Goal: Navigation & Orientation: Find specific page/section

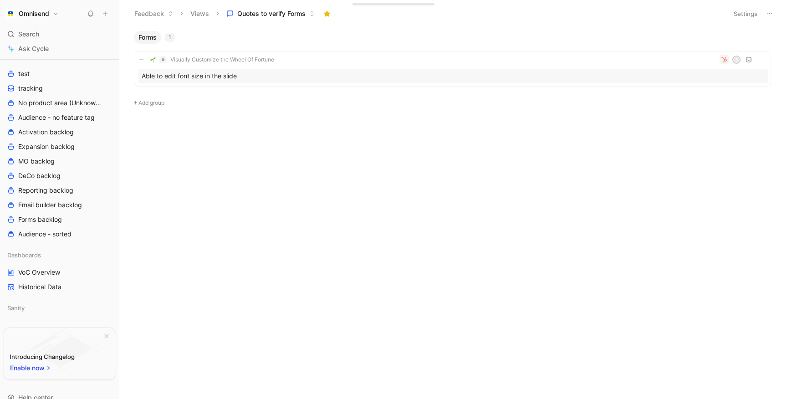
scroll to position [215, 0]
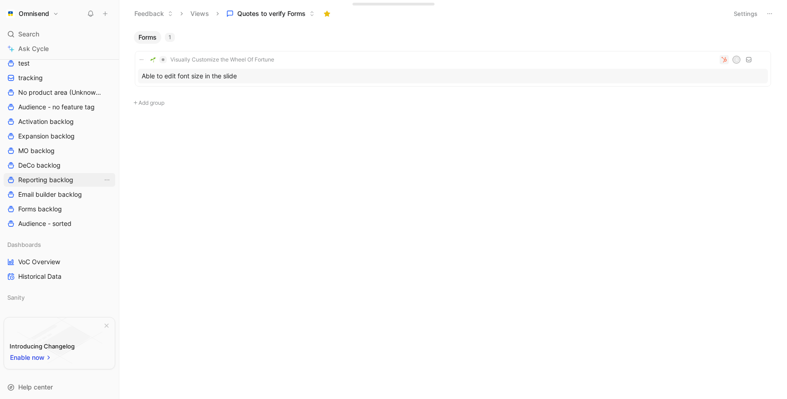
click at [37, 184] on span "Reporting backlog" at bounding box center [45, 179] width 55 height 9
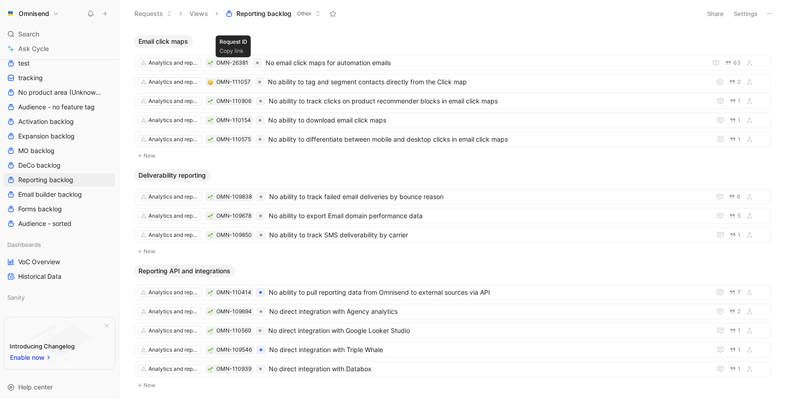
scroll to position [1256, 0]
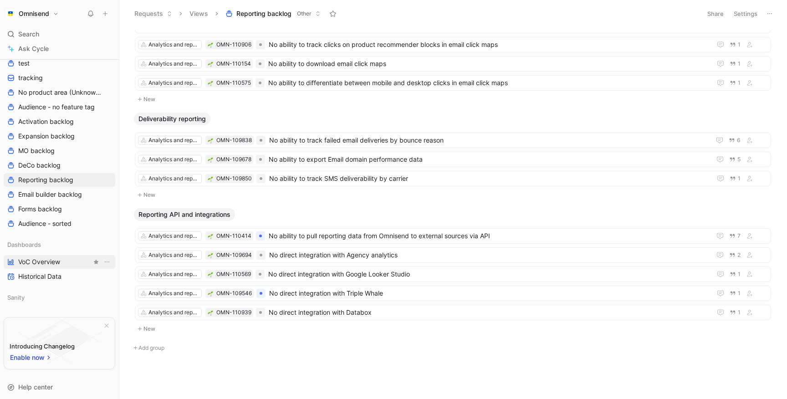
click at [61, 256] on link "VoC Overview" at bounding box center [60, 262] width 112 height 14
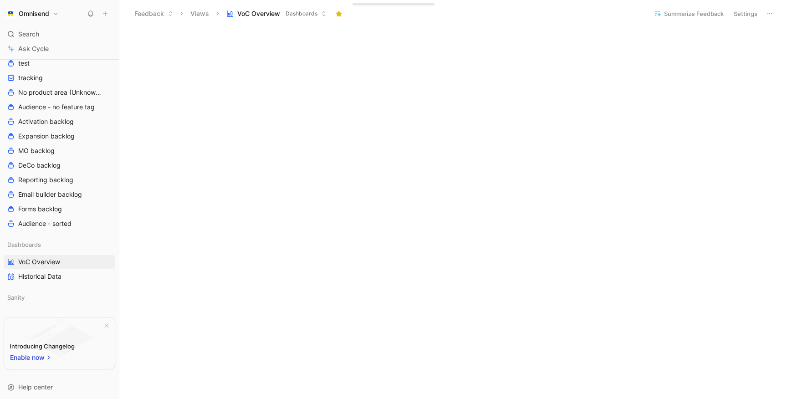
scroll to position [296, 0]
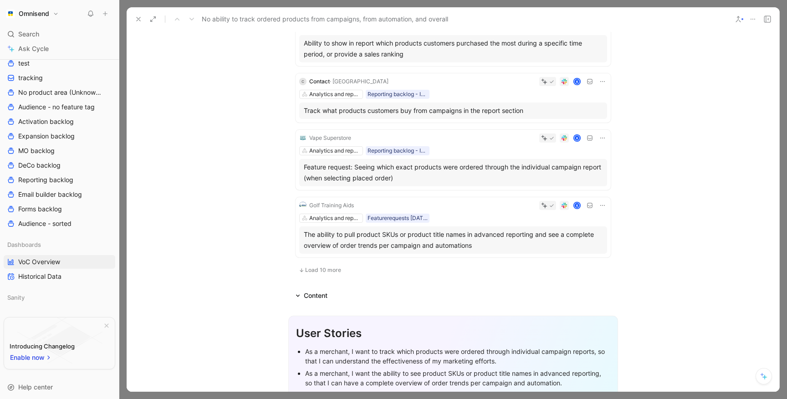
scroll to position [538, 0]
click at [306, 266] on span "Load 10 more" at bounding box center [323, 268] width 36 height 7
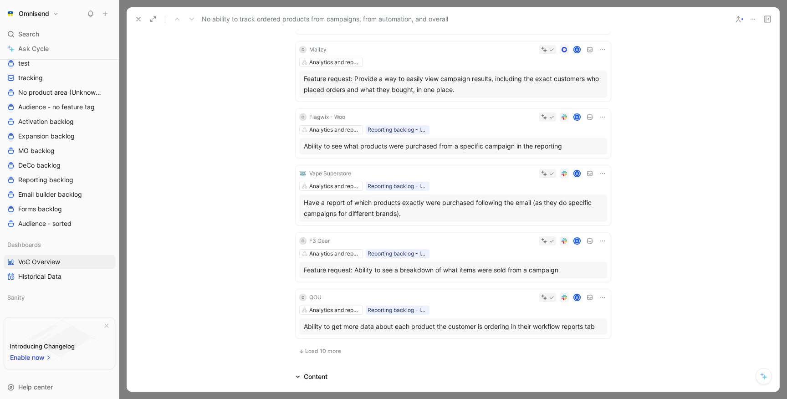
scroll to position [1076, 0]
click at [138, 20] on use at bounding box center [139, 19] width 4 height 4
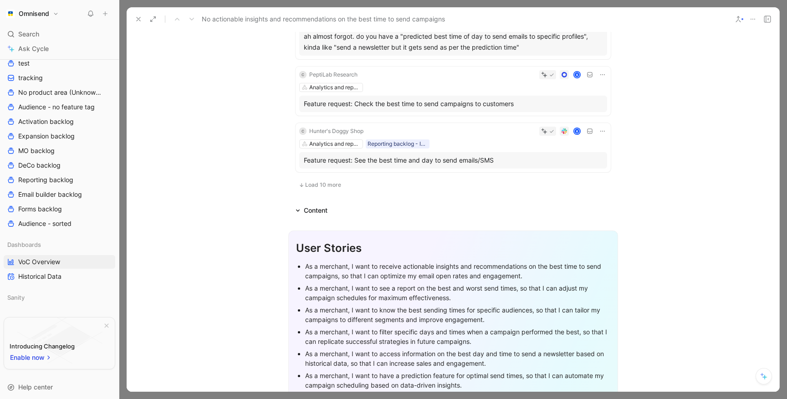
scroll to position [662, 0]
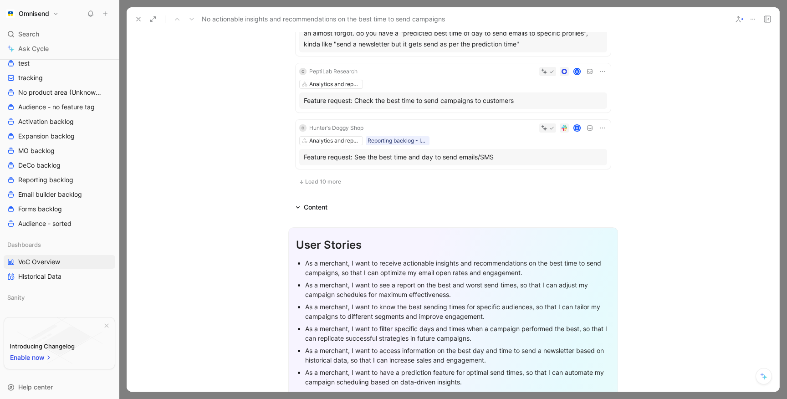
click at [335, 179] on span "Load 10 more" at bounding box center [323, 181] width 36 height 7
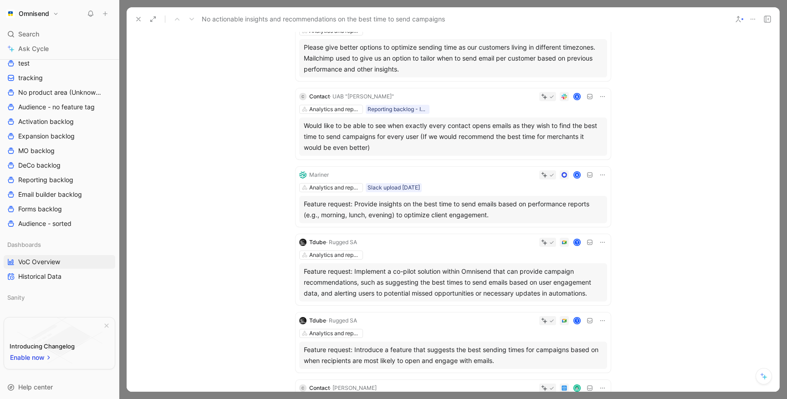
scroll to position [277, 0]
